Goal: Navigation & Orientation: Find specific page/section

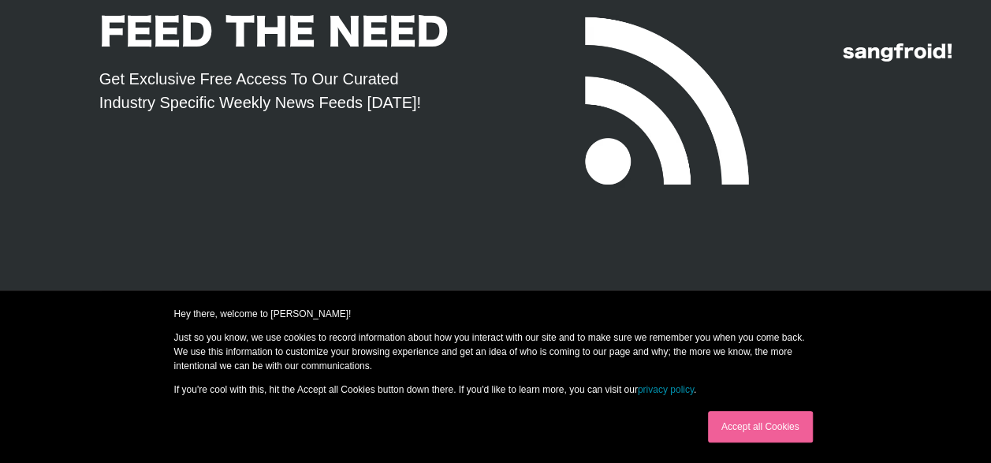
scroll to position [6557, 0]
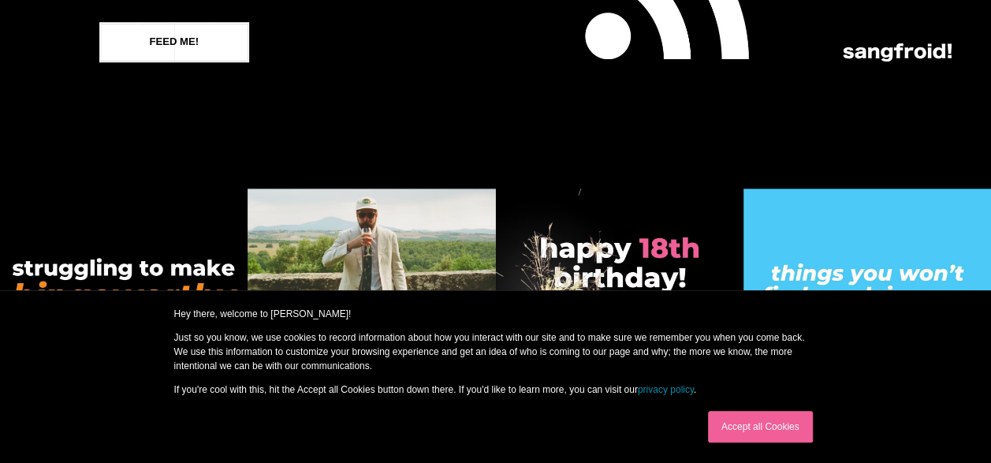
click at [764, 415] on link "Accept all Cookies" at bounding box center [760, 427] width 105 height 32
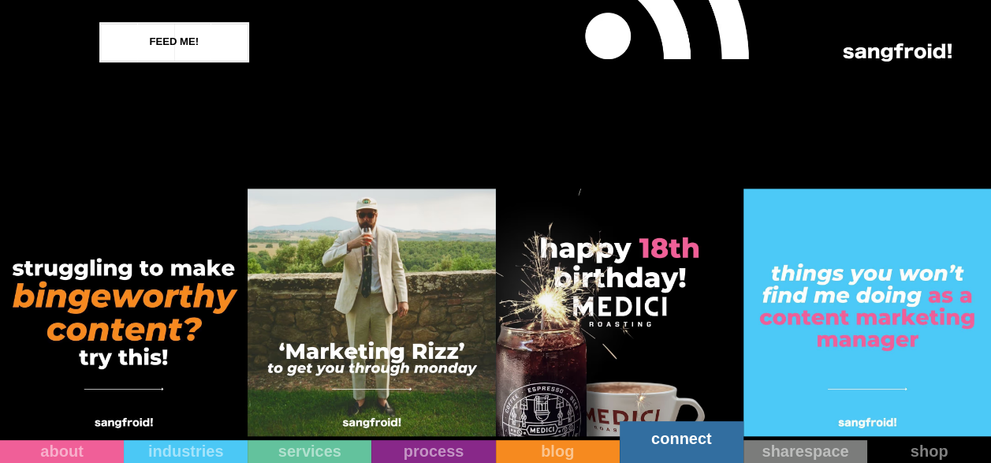
click at [710, 448] on link "connect" at bounding box center [682, 442] width 124 height 42
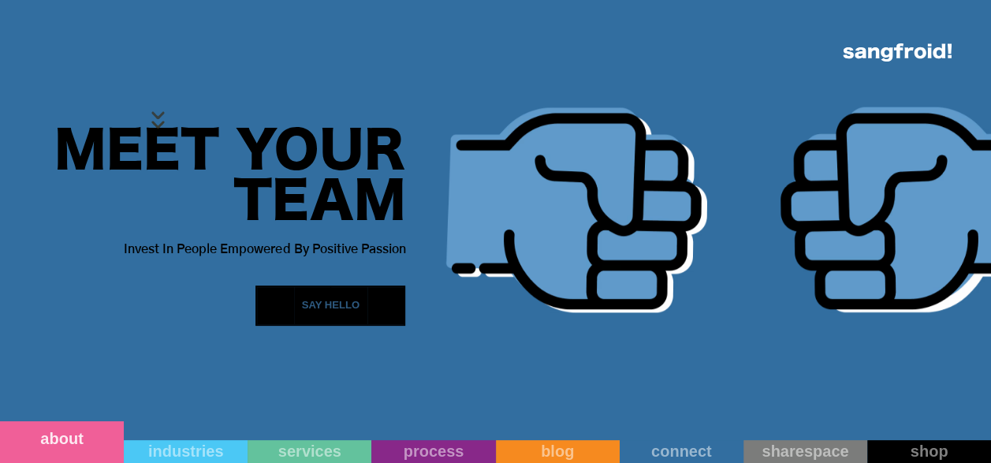
click at [76, 448] on link "about" at bounding box center [62, 442] width 124 height 42
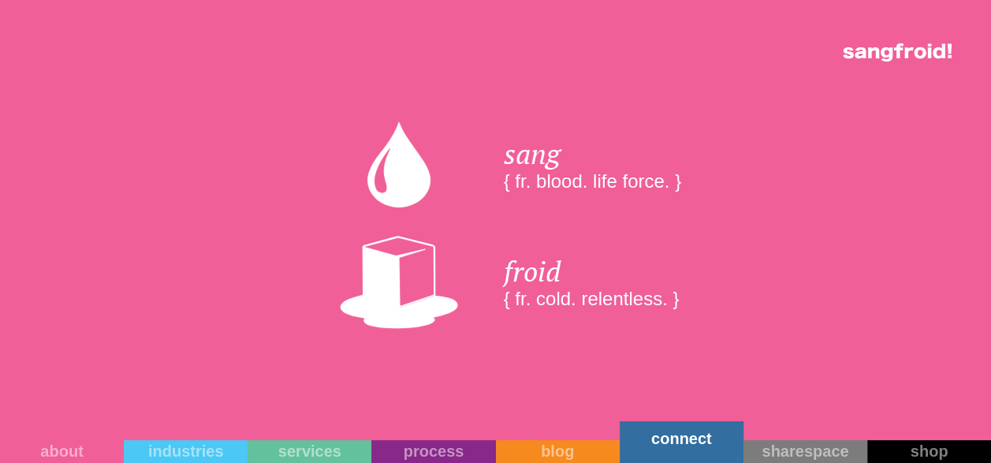
click at [710, 453] on link "connect" at bounding box center [682, 442] width 124 height 42
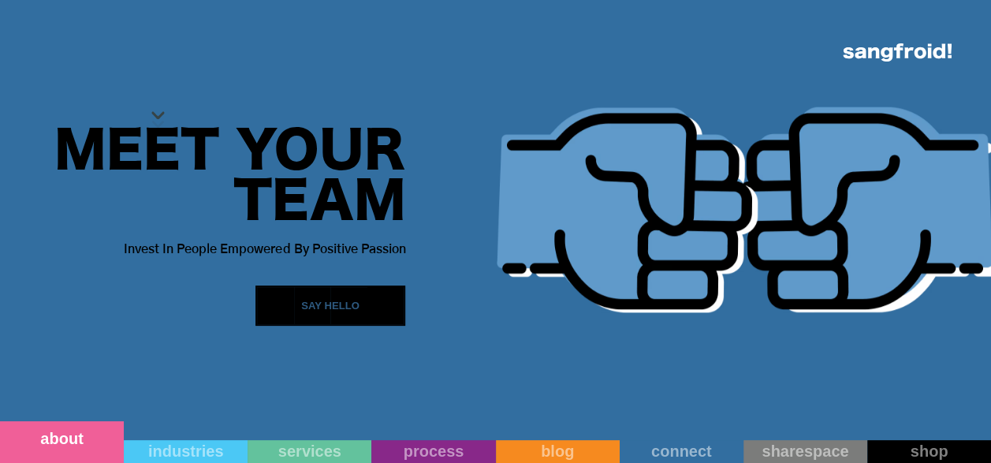
click at [101, 449] on link "about" at bounding box center [62, 442] width 124 height 42
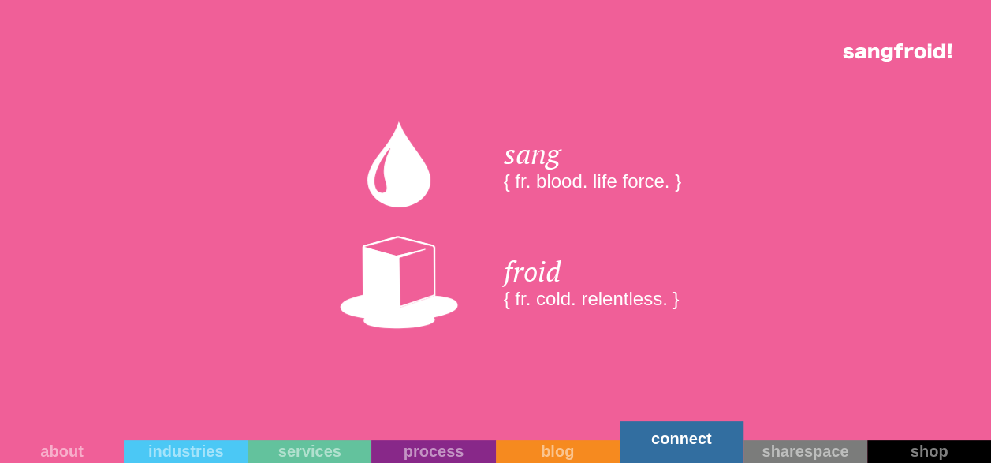
click at [691, 449] on link "connect" at bounding box center [682, 442] width 124 height 42
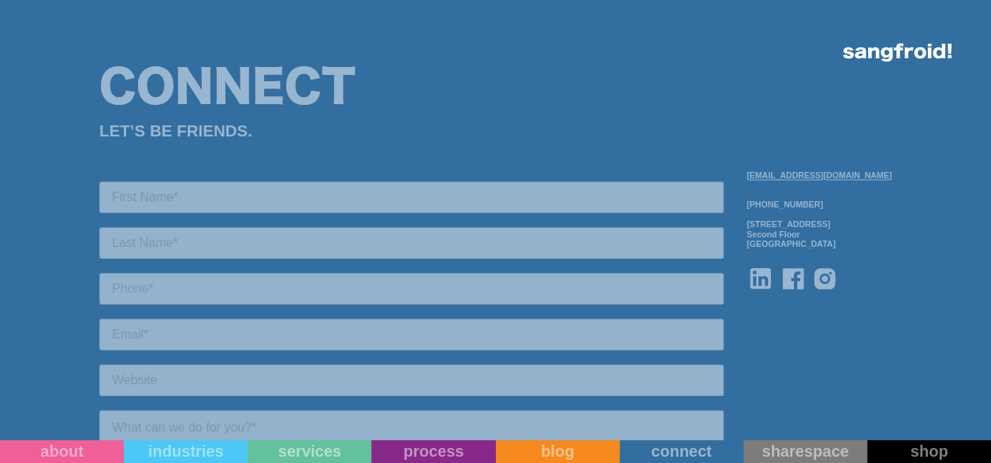
scroll to position [1577, 0]
